Goal: Transaction & Acquisition: Purchase product/service

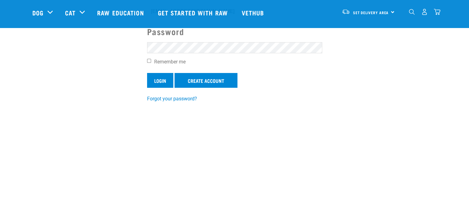
scroll to position [93, 0]
click at [162, 82] on input "Login" at bounding box center [160, 80] width 26 height 15
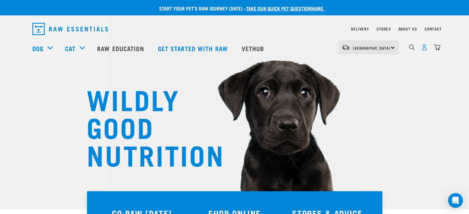
click at [426, 48] on img "dropdown navigation" at bounding box center [424, 47] width 6 height 6
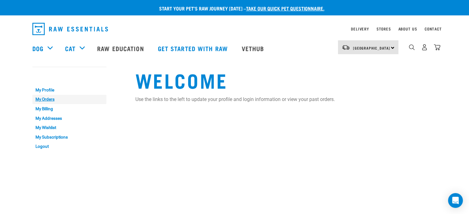
click at [44, 98] on link "My Orders" at bounding box center [69, 100] width 74 height 10
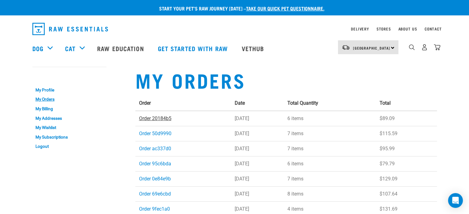
click at [168, 119] on link "Order 20184b5" at bounding box center [155, 119] width 32 height 6
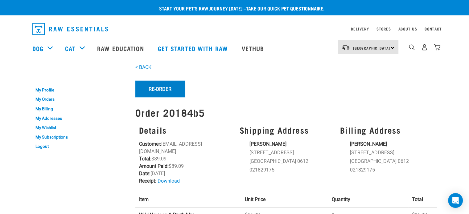
click at [163, 88] on button "Re-Order" at bounding box center [159, 89] width 49 height 16
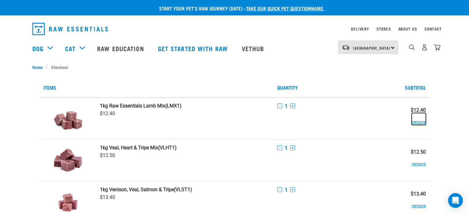
click at [423, 121] on button "remove" at bounding box center [419, 119] width 14 height 12
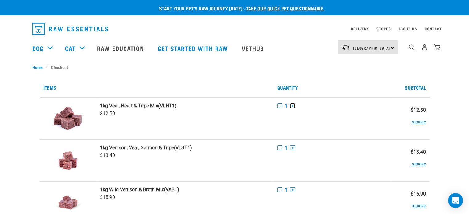
click at [292, 105] on button "+" at bounding box center [292, 106] width 5 height 5
click at [292, 148] on button "+" at bounding box center [292, 148] width 5 height 5
click at [291, 188] on button "+" at bounding box center [292, 189] width 5 height 5
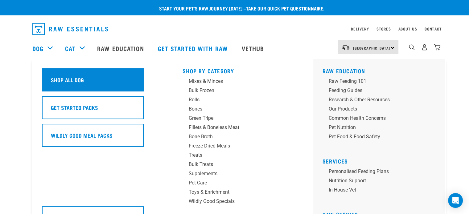
click at [66, 78] on h5 "Shop All Dog" at bounding box center [67, 80] width 33 height 8
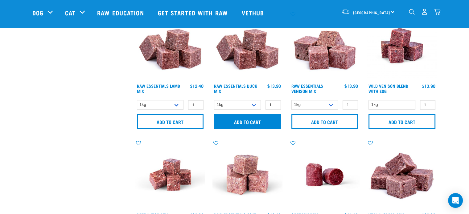
scroll to position [424, 0]
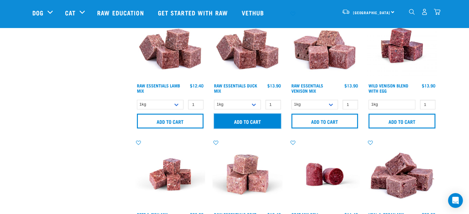
click at [253, 122] on input "Add to cart" at bounding box center [247, 121] width 67 height 15
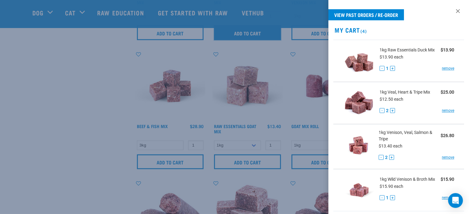
scroll to position [513, 0]
click at [101, 138] on div at bounding box center [234, 107] width 469 height 214
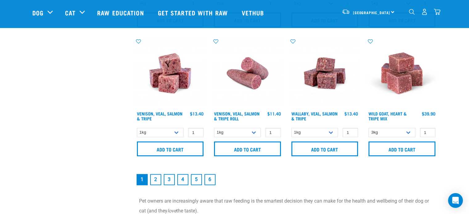
scroll to position [914, 0]
click at [157, 179] on link "2" at bounding box center [155, 179] width 11 height 11
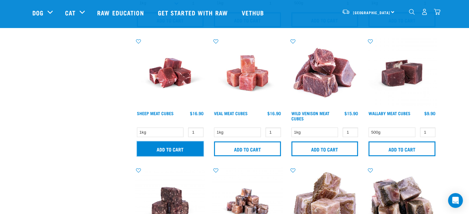
click at [176, 148] on input "Add to cart" at bounding box center [170, 149] width 67 height 15
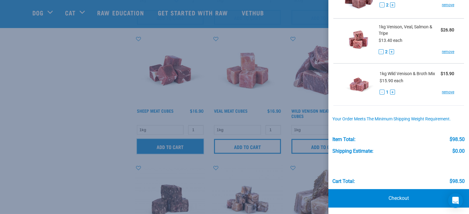
scroll to position [526, 0]
click at [59, 103] on div at bounding box center [234, 107] width 469 height 214
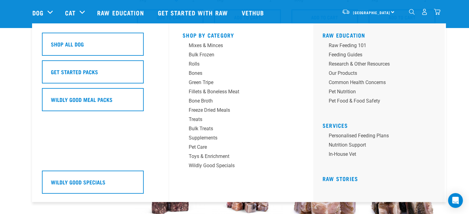
click at [45, 12] on div "Dog" at bounding box center [45, 12] width 27 height 25
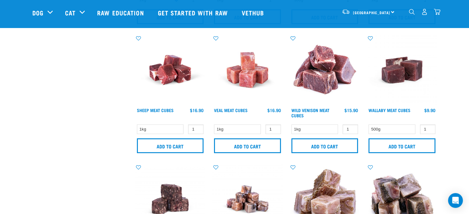
click at [411, 13] on img "dropdown navigation" at bounding box center [412, 12] width 6 height 6
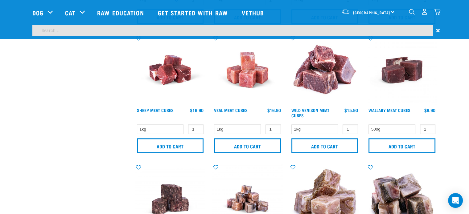
scroll to position [508, 0]
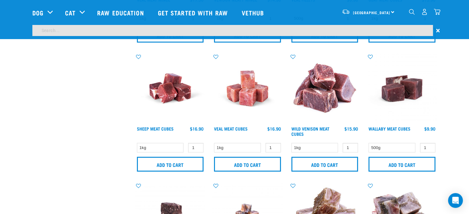
click at [208, 31] on input "search" at bounding box center [232, 30] width 401 height 11
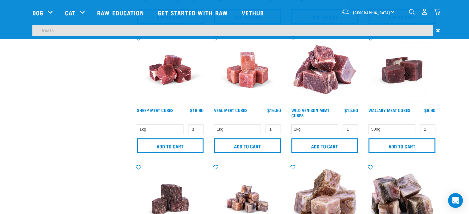
click at [152, 30] on input "treats" at bounding box center [232, 30] width 401 height 11
type input "treat"
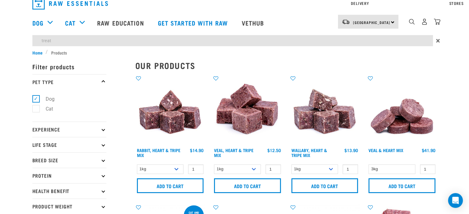
scroll to position [0, 0]
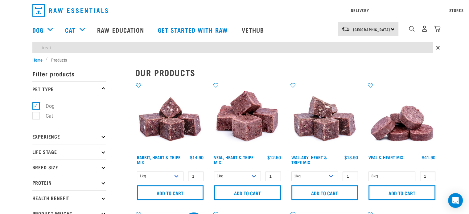
click at [47, 29] on div "Delivery Stores About Us Contact North Island" at bounding box center [234, 28] width 469 height 56
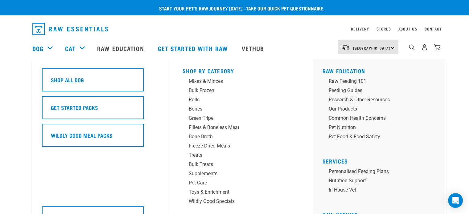
click at [50, 49] on div "Dog" at bounding box center [45, 48] width 27 height 25
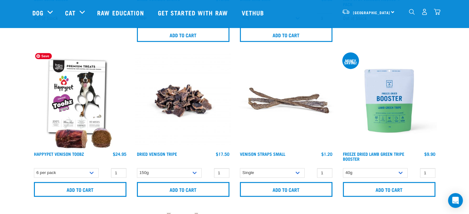
scroll to position [2678, 0]
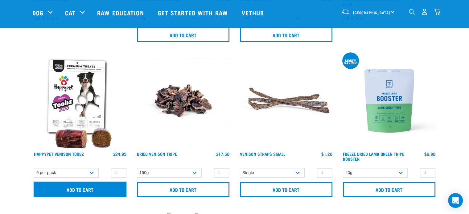
click at [106, 186] on input "Add to cart" at bounding box center [80, 189] width 93 height 15
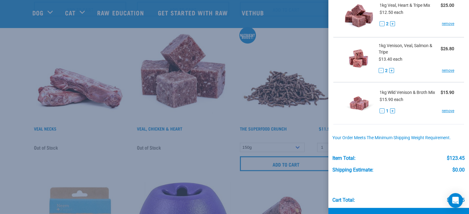
scroll to position [193, 0]
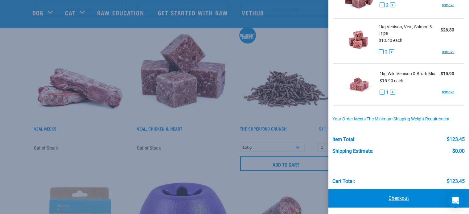
click at [392, 198] on link "Checkout" at bounding box center [398, 198] width 141 height 19
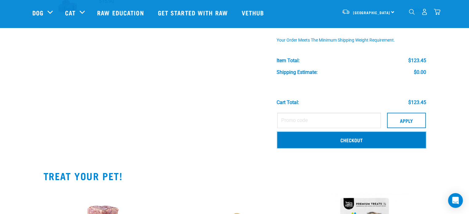
click at [359, 140] on link "Checkout" at bounding box center [351, 140] width 149 height 16
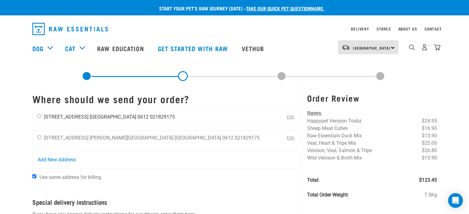
click at [39, 116] on input "radio" at bounding box center [39, 116] width 4 height 4
radio input "true"
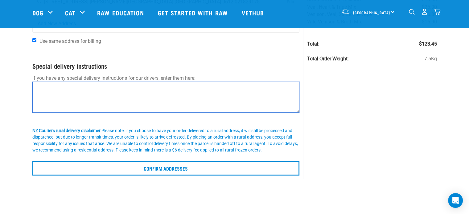
click at [93, 89] on textarea at bounding box center [165, 97] width 267 height 31
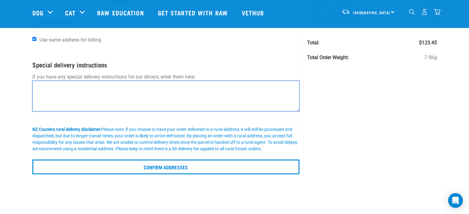
scroll to position [93, 0]
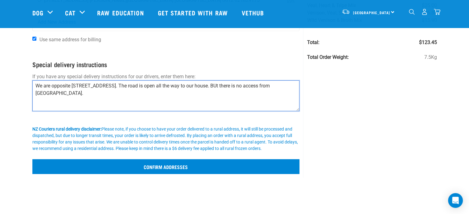
type textarea "We are opposite [STREET_ADDRESS]. The road is open all the way to our house. BU…"
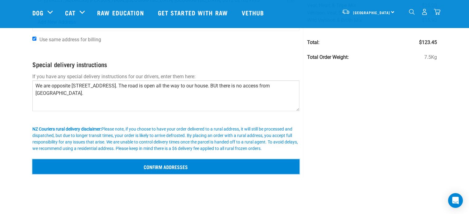
click at [167, 167] on input "Confirm addresses" at bounding box center [165, 166] width 267 height 15
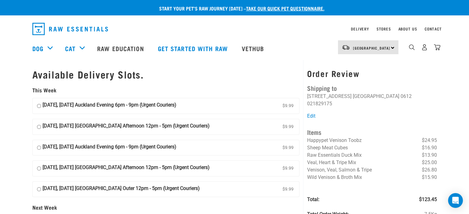
click at [39, 106] on input "[DATE], [DATE] Auckland Evening 6pm - 9pm (Urgent Couriers) $9.99" at bounding box center [39, 105] width 4 height 9
radio input "true"
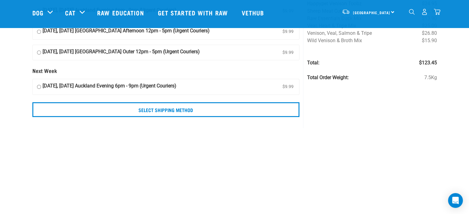
scroll to position [92, 0]
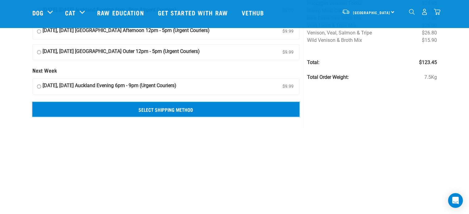
click at [166, 109] on input "Select Shipping Method" at bounding box center [165, 109] width 267 height 15
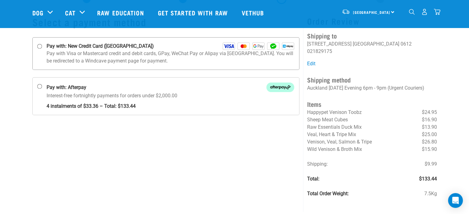
scroll to position [32, 0]
click at [39, 46] on input "Pay with: New Credit Card ([GEOGRAPHIC_DATA])" at bounding box center [39, 46] width 5 height 5
radio input "true"
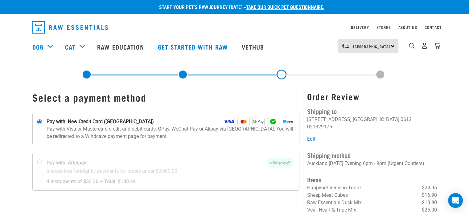
scroll to position [1, 0]
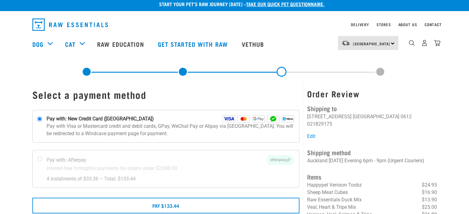
scroll to position [20, 0]
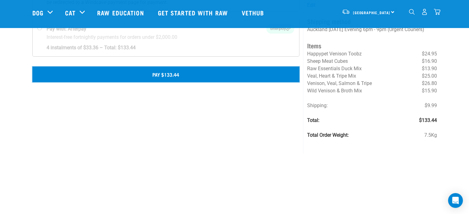
click at [183, 75] on button "Pay $133.44" at bounding box center [165, 74] width 267 height 15
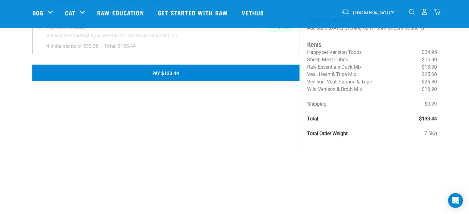
scroll to position [92, 0]
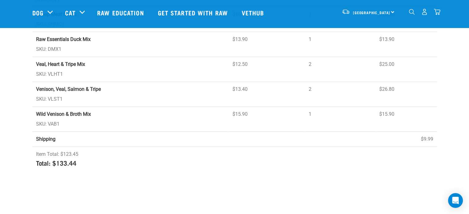
scroll to position [154, 0]
